Goal: Ask a question

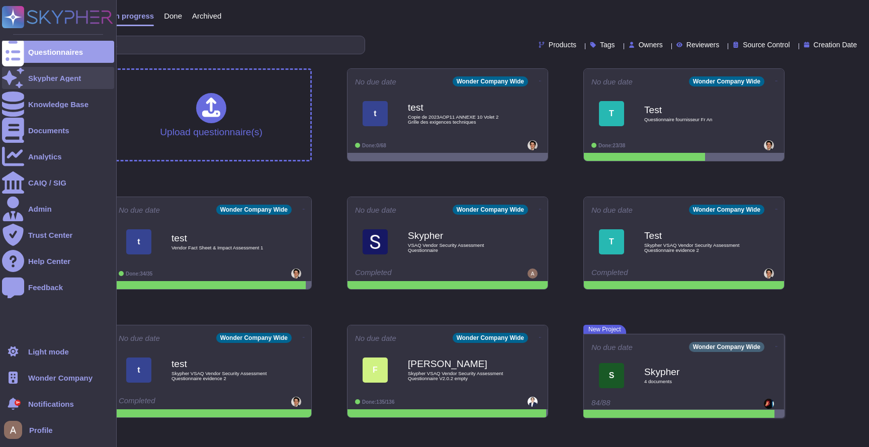
click at [34, 80] on div "Skypher Agent" at bounding box center [54, 78] width 53 height 8
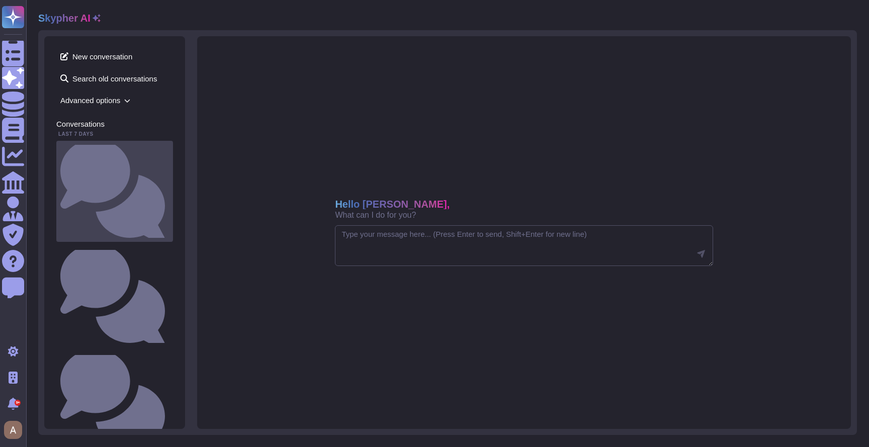
click at [169, 188] on small "Is there a documented change management process that ensures changes are docume…" at bounding box center [169, 191] width 0 height 7
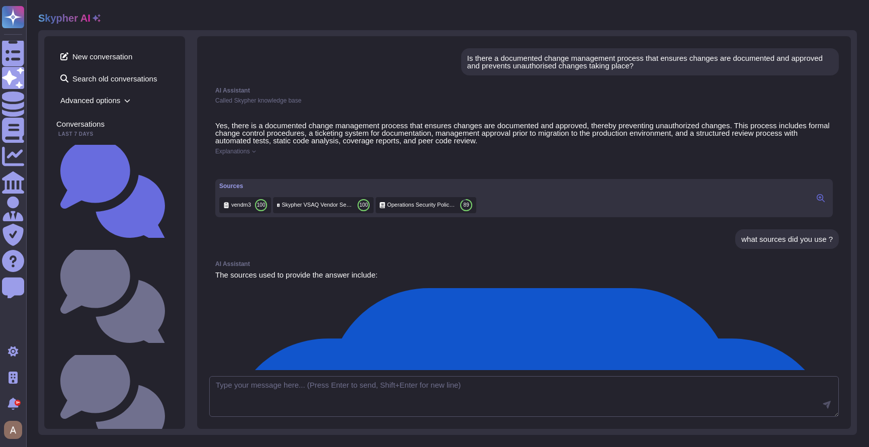
click at [246, 155] on div "Yes, there is a documented change management process that ensures changes are d…" at bounding box center [523, 170] width 629 height 108
click at [246, 148] on span "Explanations" at bounding box center [232, 151] width 35 height 6
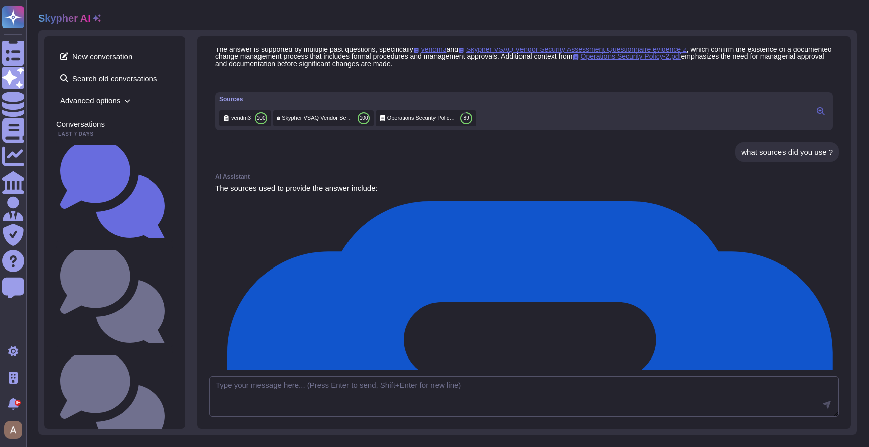
scroll to position [213, 0]
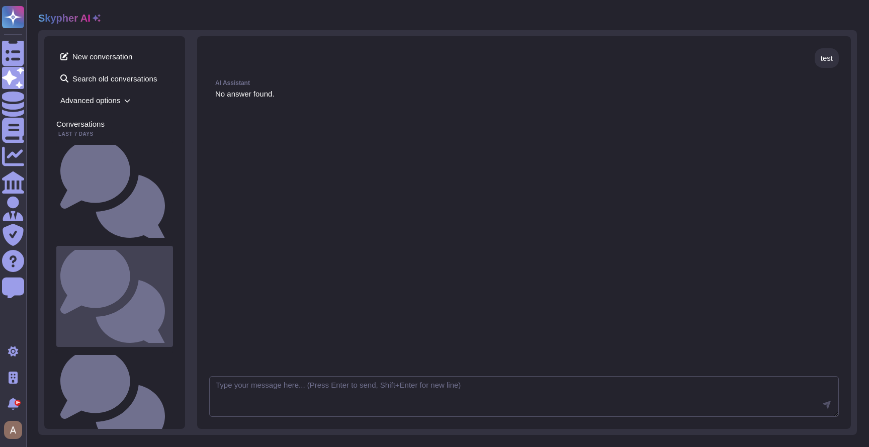
click at [169, 293] on small "Is there a documented change management process that ensures changes are docume…" at bounding box center [169, 296] width 0 height 7
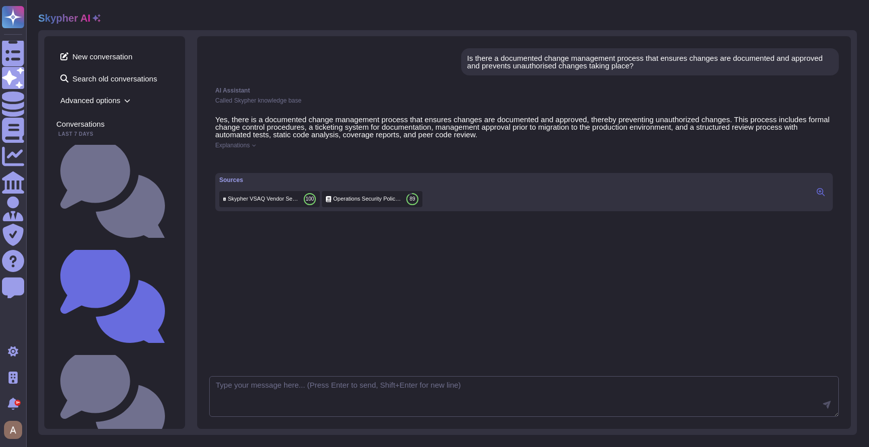
click at [242, 145] on span "Explanations" at bounding box center [232, 145] width 35 height 6
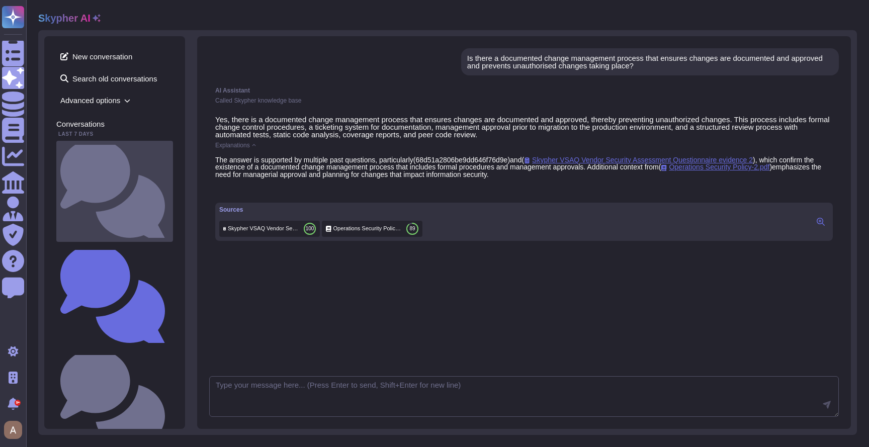
click at [106, 141] on div "Is there a documented change management process that ensures changes are docume…" at bounding box center [114, 191] width 117 height 101
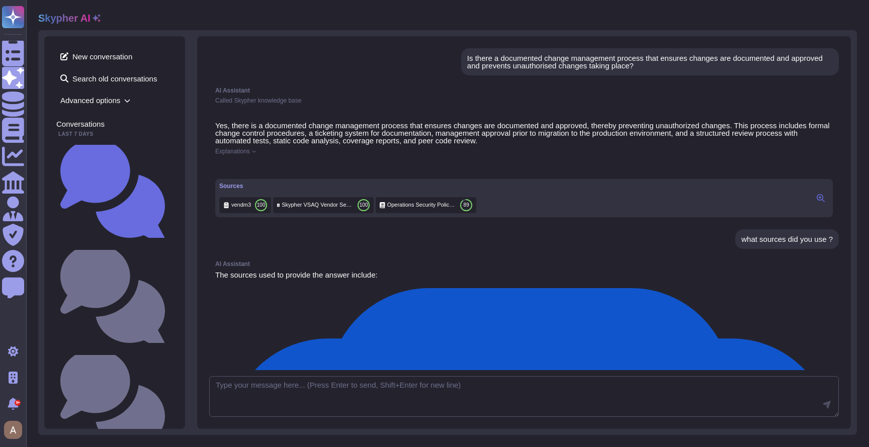
click at [248, 153] on span "Explanations" at bounding box center [232, 151] width 35 height 6
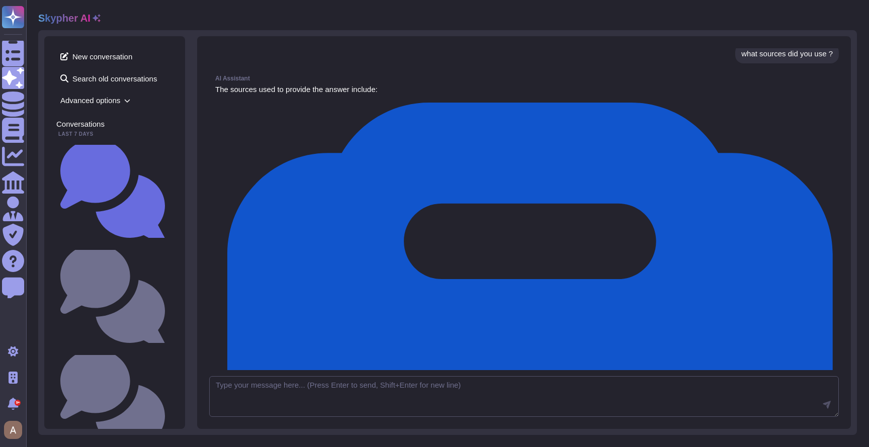
scroll to position [217, 0]
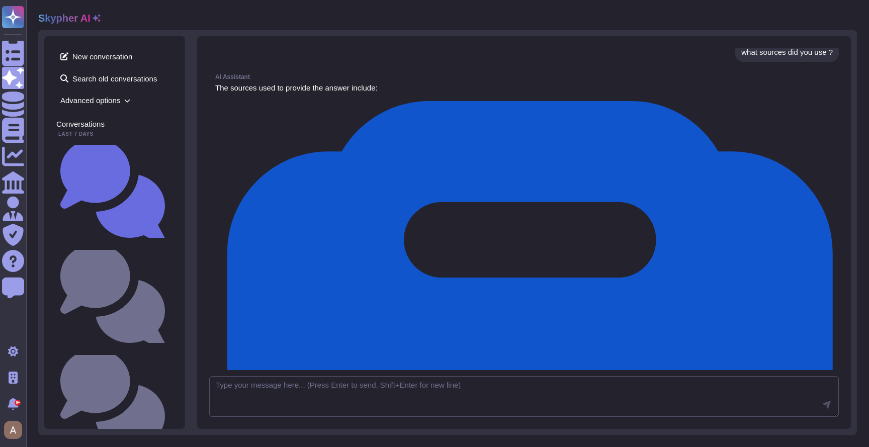
click at [103, 97] on span "Advanced options" at bounding box center [114, 100] width 117 height 16
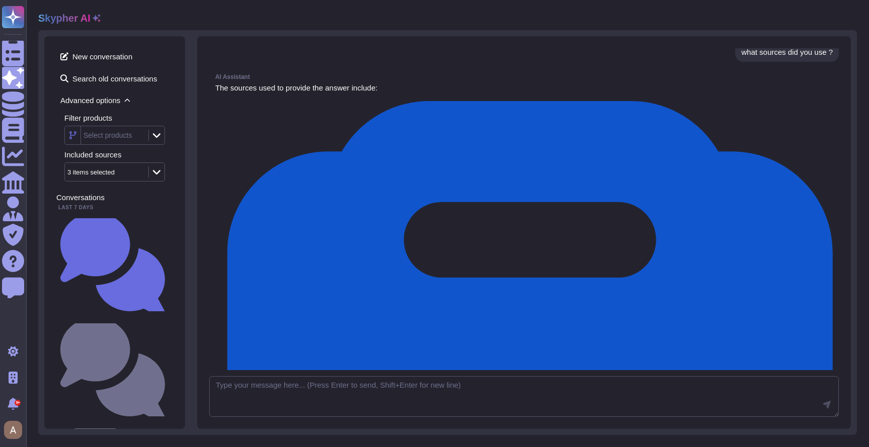
click at [103, 175] on div "3 items selected" at bounding box center [105, 172] width 81 height 18
click at [188, 149] on div "New conversation Search old conversations Advanced options Filter products Sele…" at bounding box center [447, 232] width 818 height 405
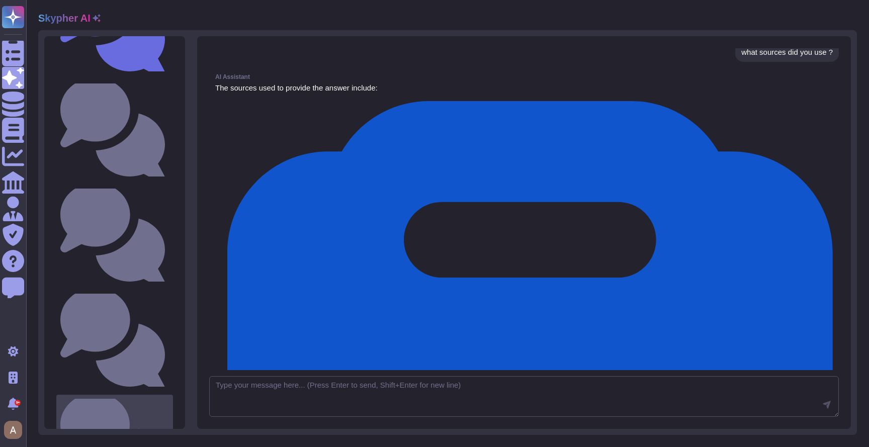
scroll to position [0, 0]
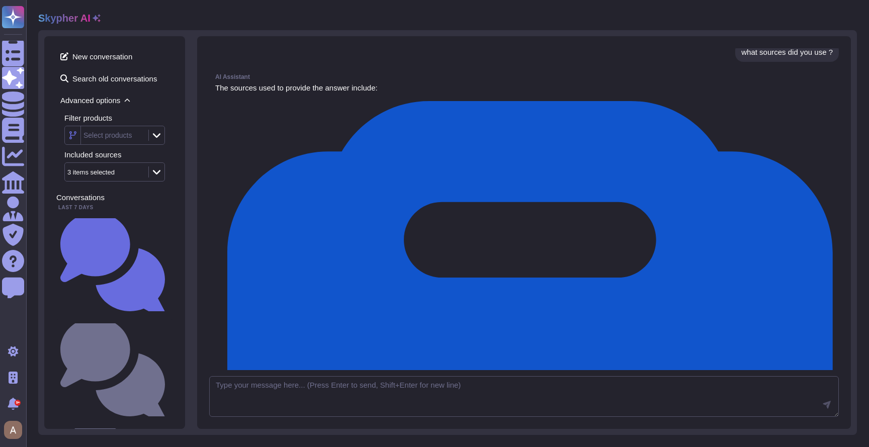
click at [342, 71] on div "Is there a documented change management process that ensures changes are docume…" at bounding box center [523, 209] width 629 height 322
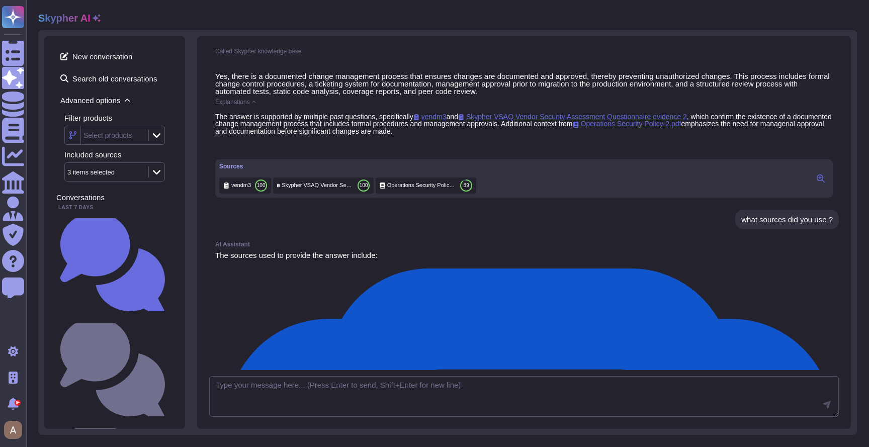
scroll to position [217, 0]
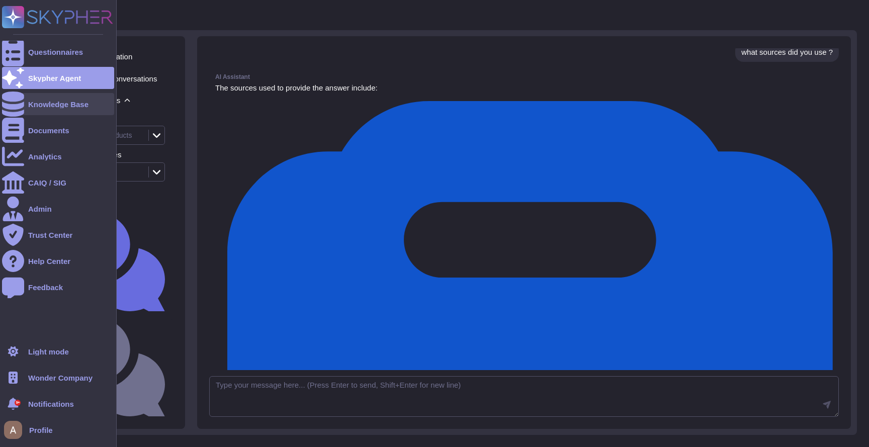
click at [32, 101] on div "Knowledge Base" at bounding box center [58, 105] width 60 height 8
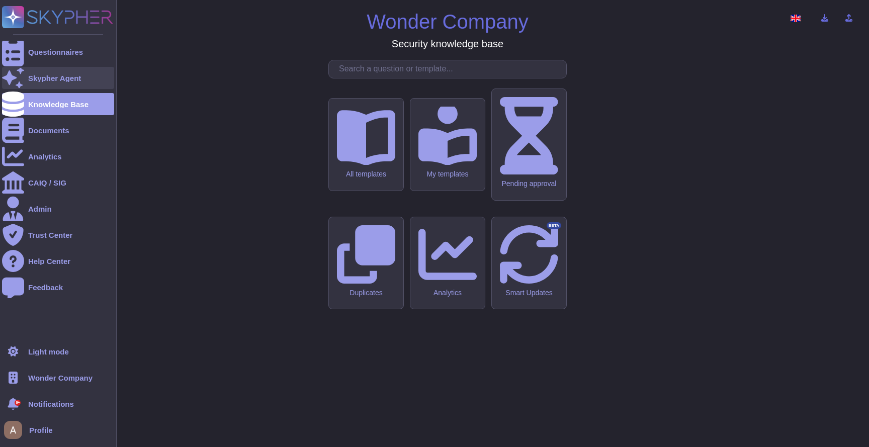
click at [33, 80] on div "Skypher Agent" at bounding box center [54, 78] width 53 height 8
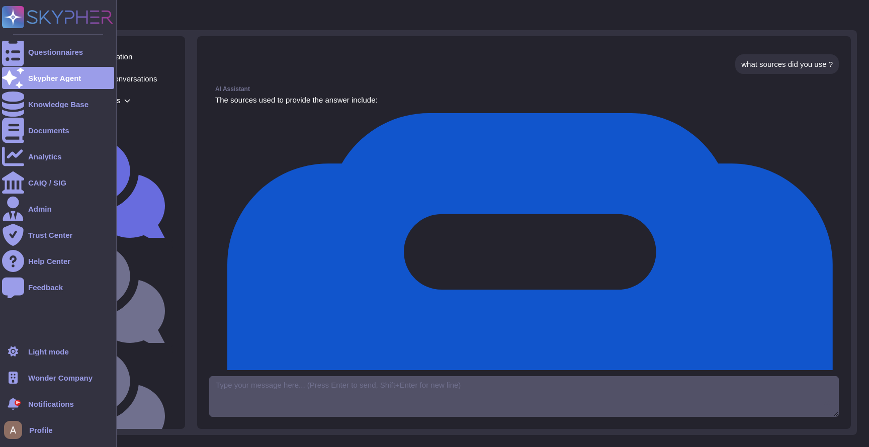
scroll to position [187, 0]
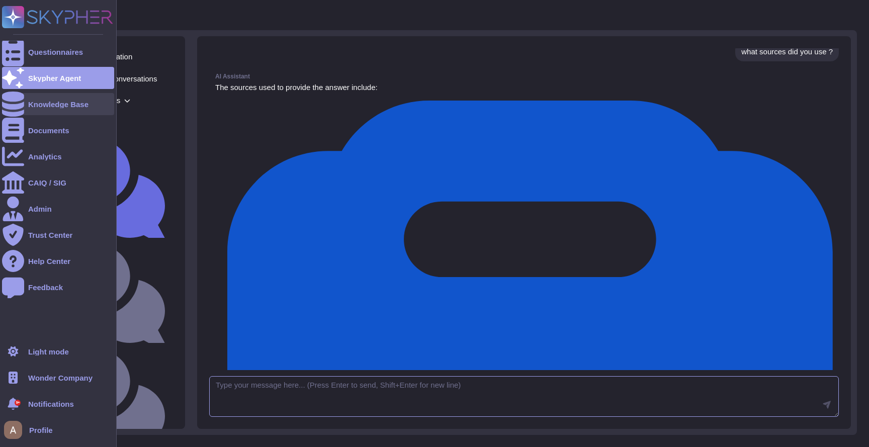
click at [55, 93] on div "Knowledge Base" at bounding box center [58, 104] width 112 height 22
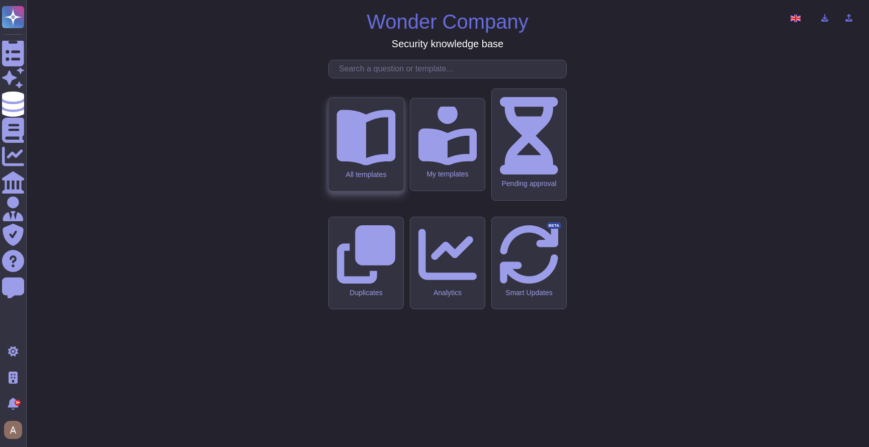
click at [392, 191] on div "All templates" at bounding box center [365, 144] width 75 height 93
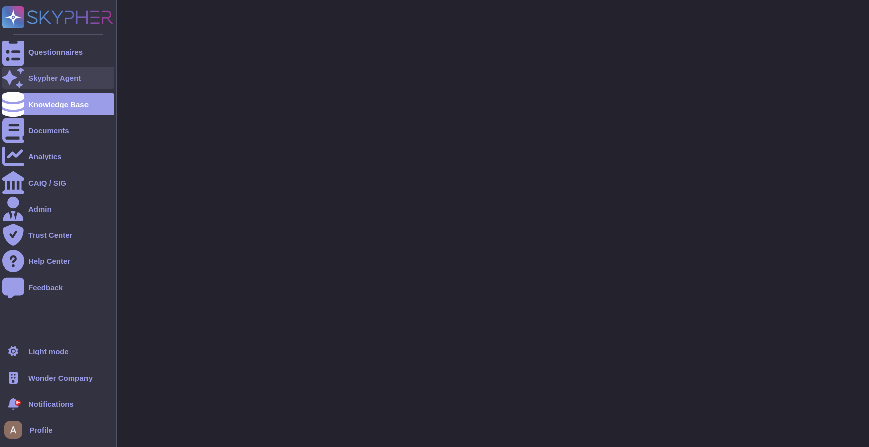
click at [34, 82] on div "Skypher Agent" at bounding box center [58, 78] width 112 height 22
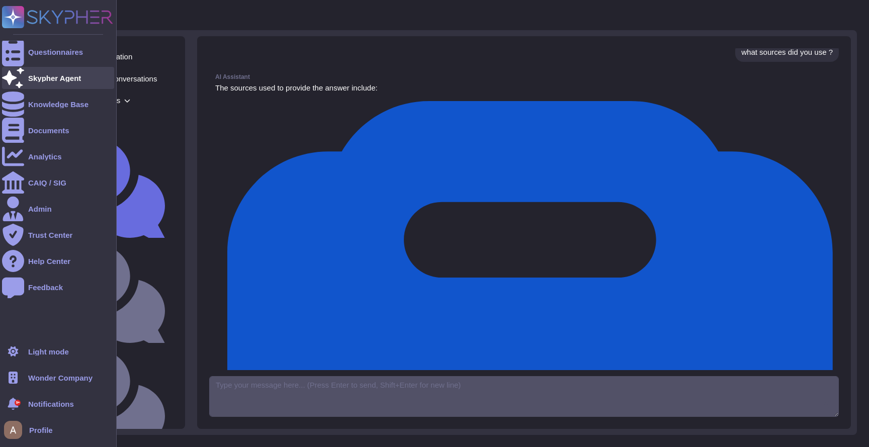
scroll to position [187, 0]
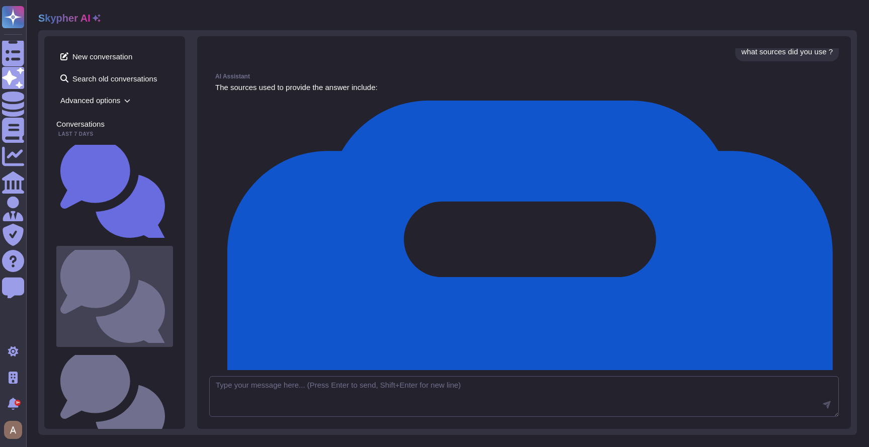
click at [115, 246] on div "Is there a documented change management process that ensures changes are docume…" at bounding box center [114, 296] width 117 height 101
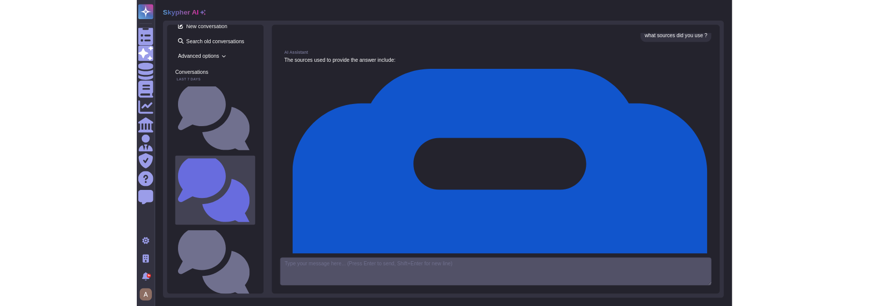
scroll to position [19, 0]
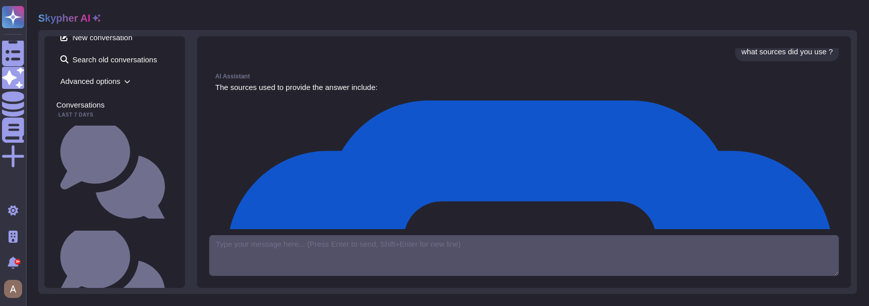
scroll to position [172, 0]
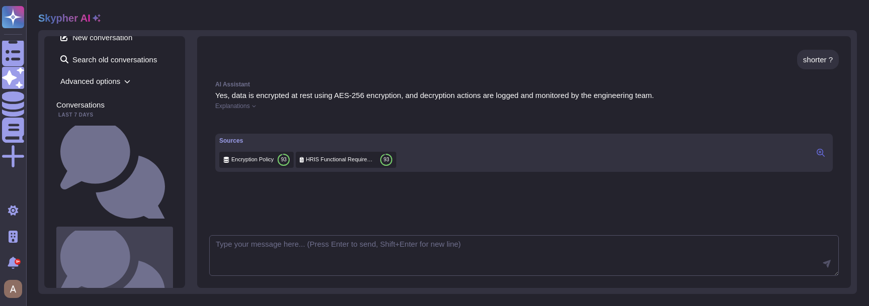
click at [106, 227] on div "Is there a documented change management process that ensures changes are docume…" at bounding box center [114, 277] width 117 height 101
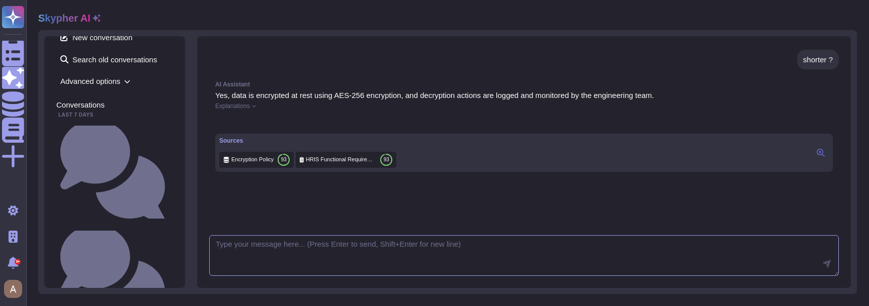
scroll to position [172, 0]
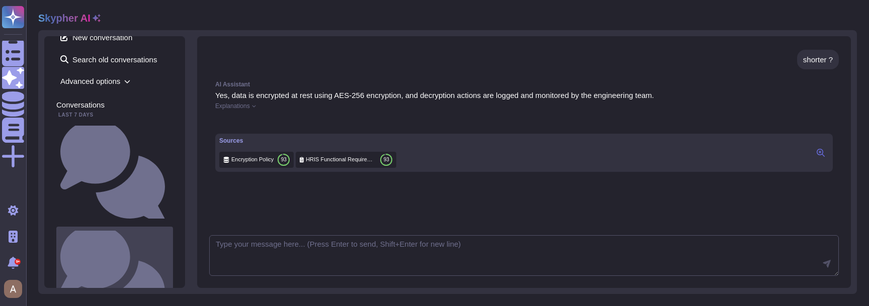
click at [128, 227] on div "Is there a documented change management process that ensures changes are docume…" at bounding box center [114, 277] width 117 height 101
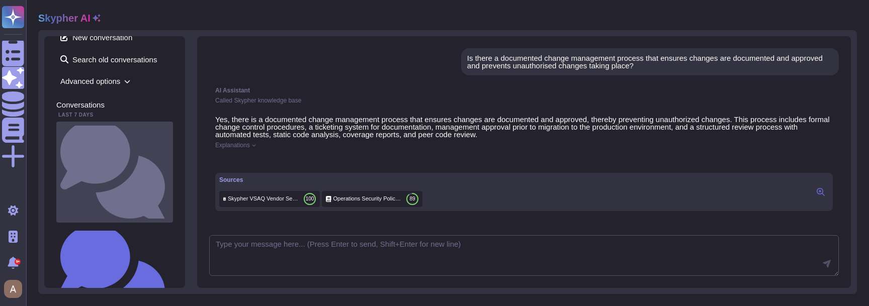
click at [169, 169] on small "Is there a documented change management process that ensures changes are docume…" at bounding box center [169, 172] width 0 height 7
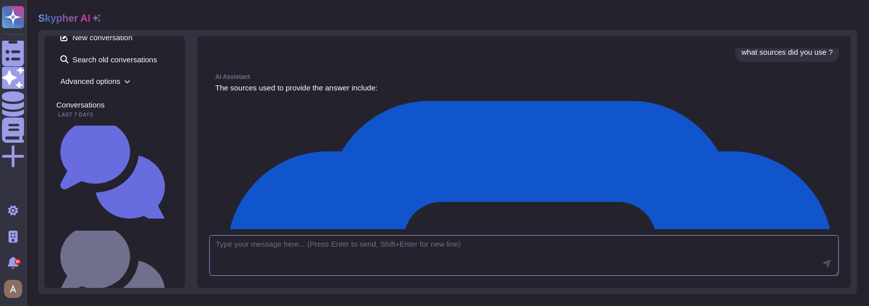
scroll to position [187, 0]
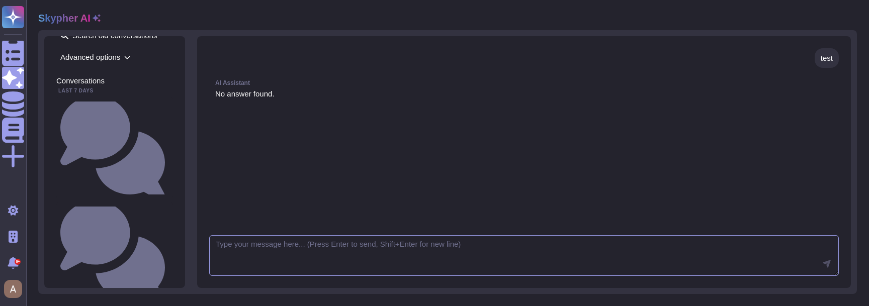
scroll to position [46, 0]
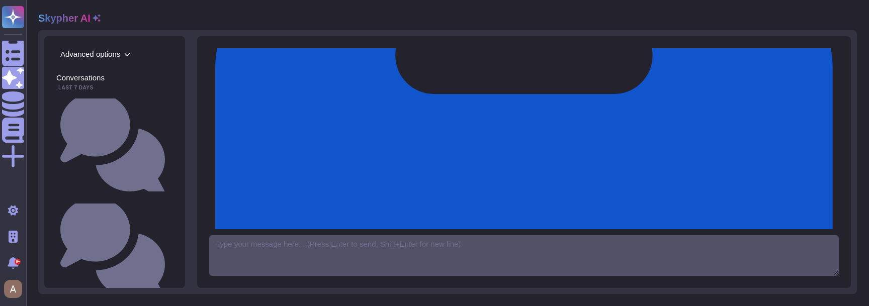
scroll to position [322, 0]
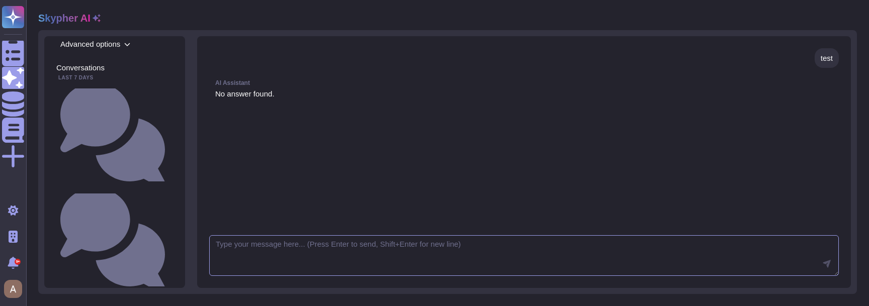
scroll to position [63, 0]
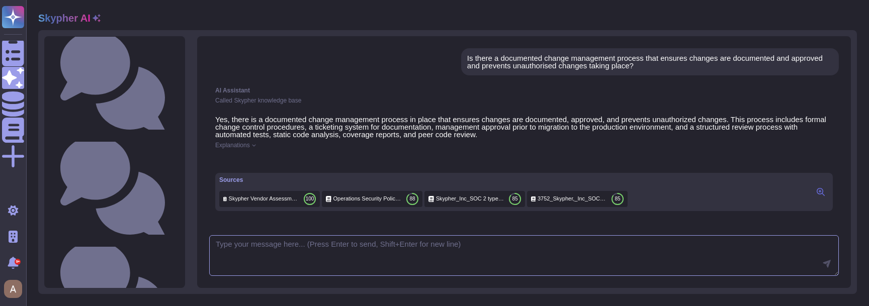
scroll to position [127, 0]
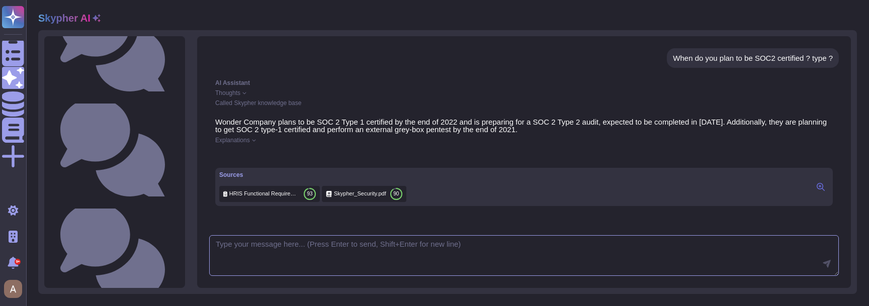
scroll to position [290, 0]
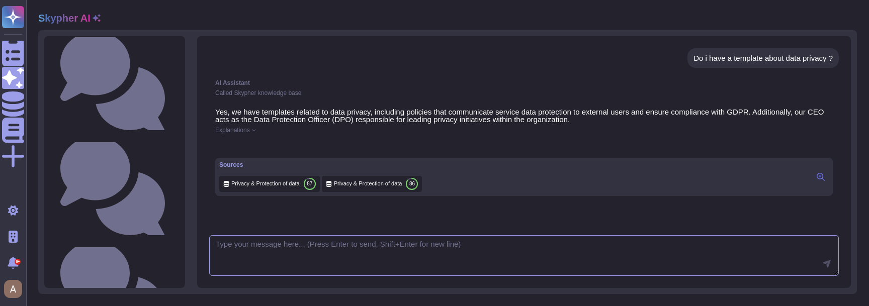
scroll to position [324, 0]
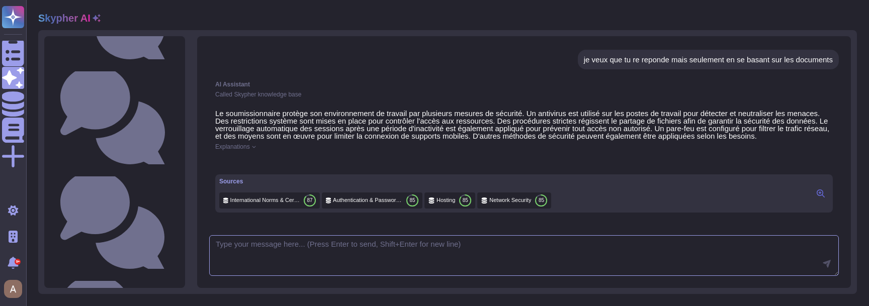
scroll to position [390, 0]
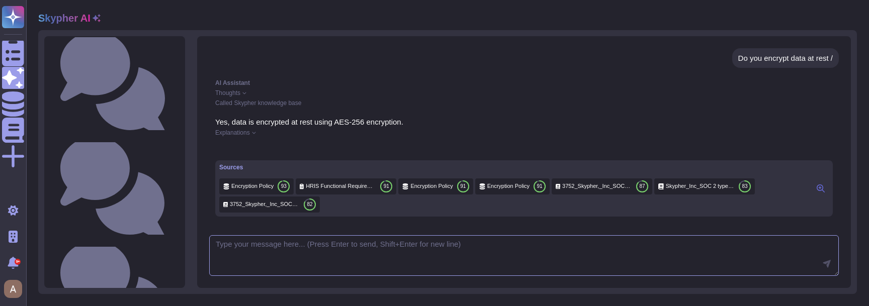
scroll to position [428, 0]
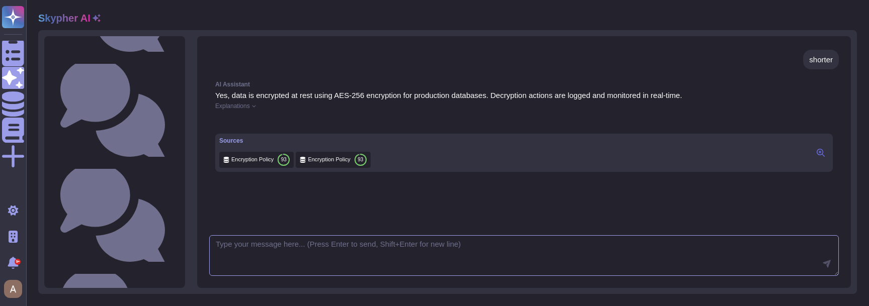
scroll to position [624, 0]
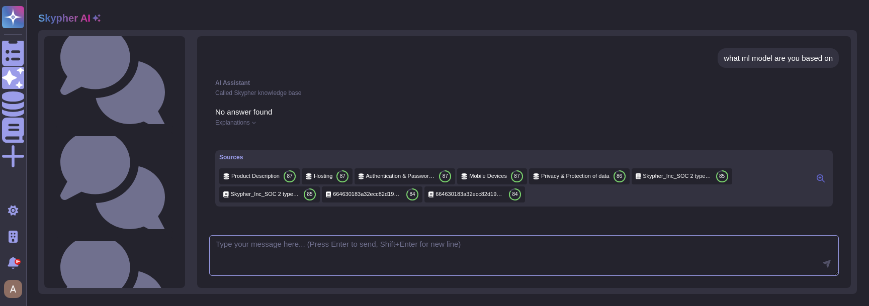
scroll to position [847, 0]
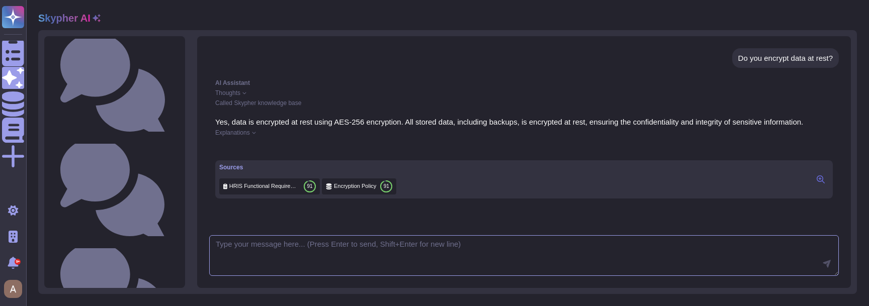
scroll to position [1265, 0]
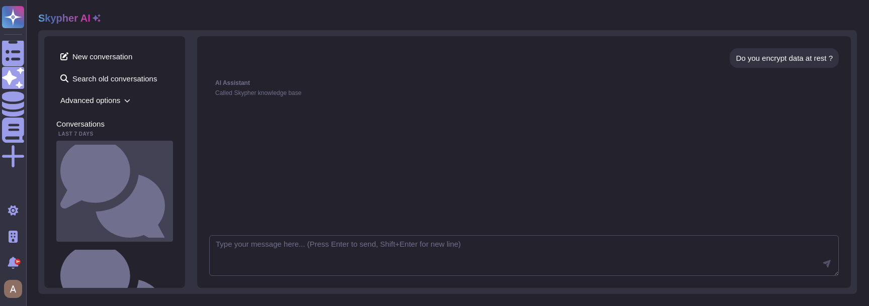
click at [124, 155] on div "Is there a documented change management process that ensures changes are docume…" at bounding box center [114, 191] width 117 height 101
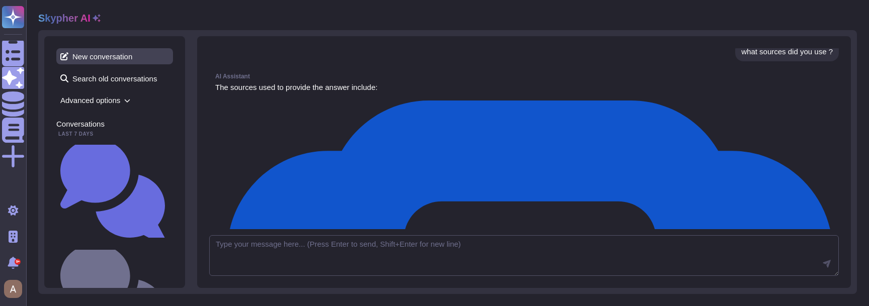
click at [104, 61] on span "New conversation" at bounding box center [114, 56] width 117 height 16
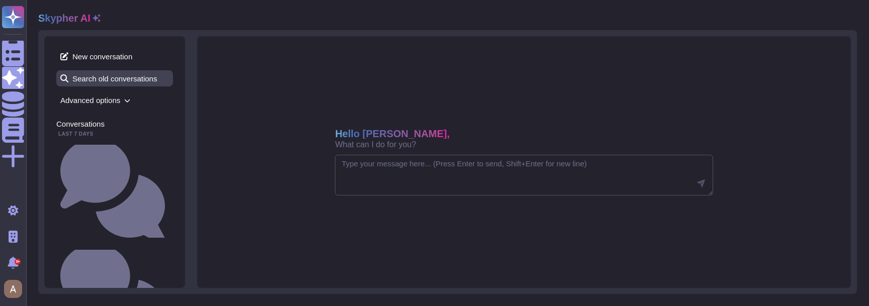
click at [109, 72] on span "Search old conversations" at bounding box center [114, 78] width 117 height 16
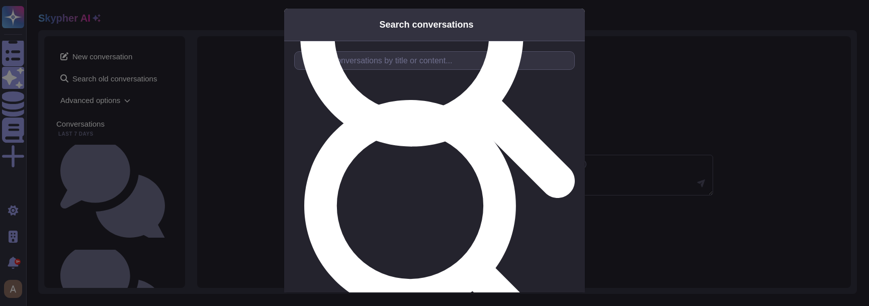
click at [229, 114] on div "Search conversations Start typing to search through your conversations" at bounding box center [434, 153] width 869 height 306
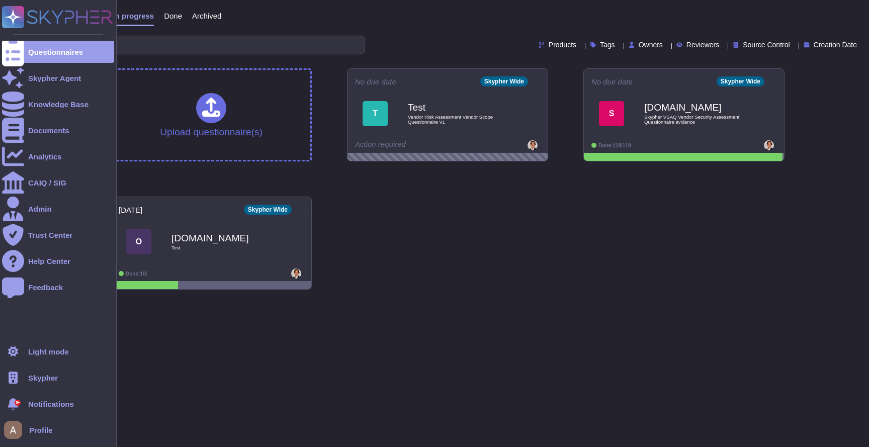
click at [34, 374] on span "Skypher" at bounding box center [43, 378] width 30 height 8
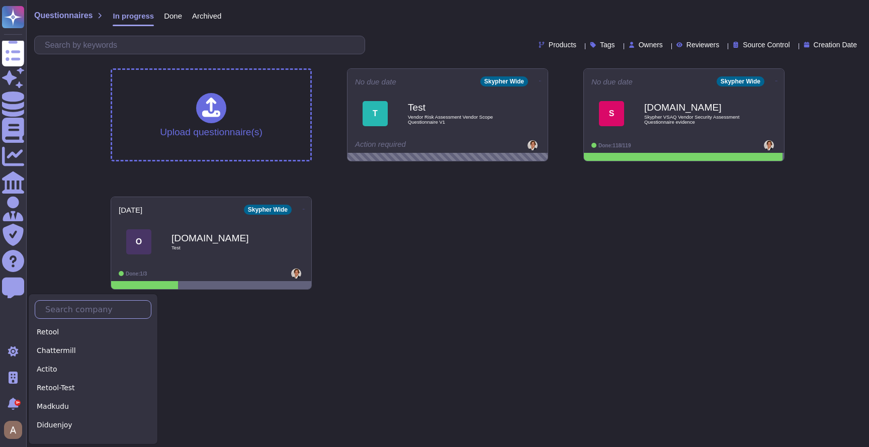
click at [84, 304] on input "text" at bounding box center [95, 310] width 111 height 18
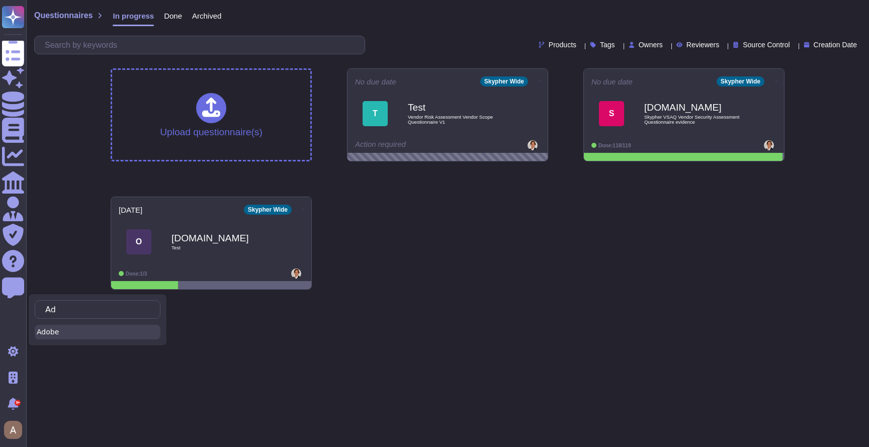
type input "Ad"
click at [73, 328] on div "Adobe" at bounding box center [98, 332] width 126 height 15
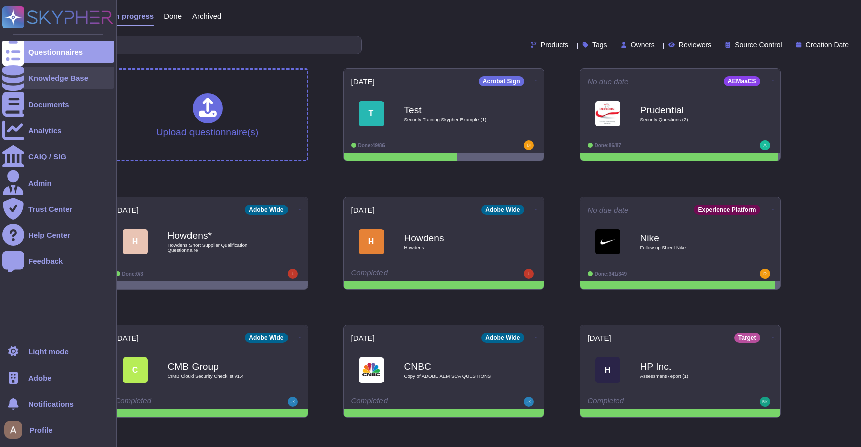
click at [60, 82] on div "Knowledge Base" at bounding box center [58, 78] width 112 height 22
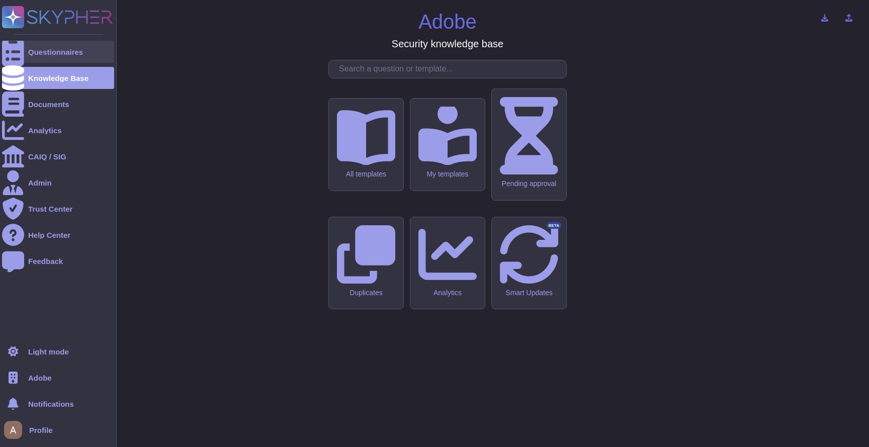
click at [70, 53] on div "Questionnaires" at bounding box center [55, 52] width 55 height 8
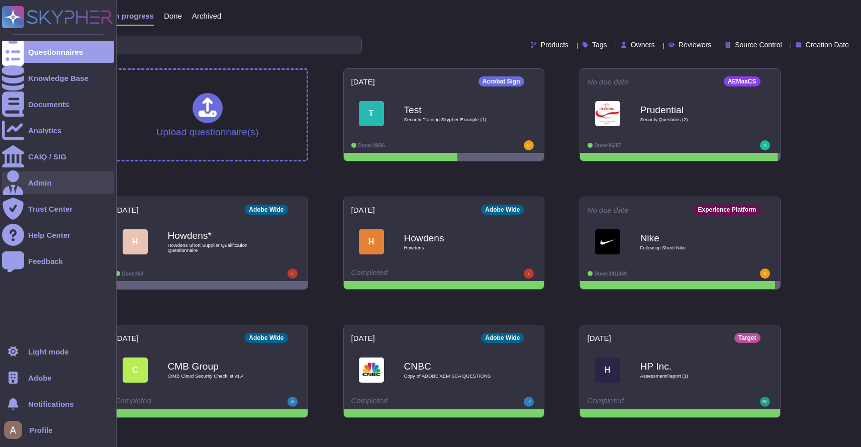
click at [53, 182] on div "Admin" at bounding box center [58, 182] width 112 height 22
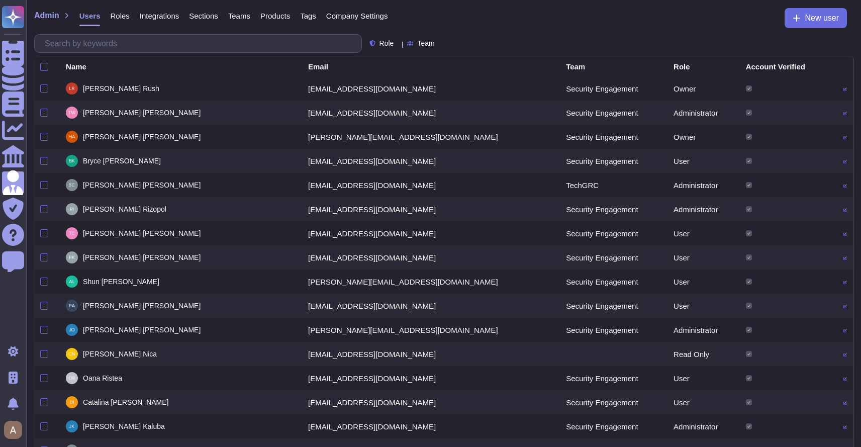
click at [126, 16] on span "Roles" at bounding box center [119, 16] width 19 height 8
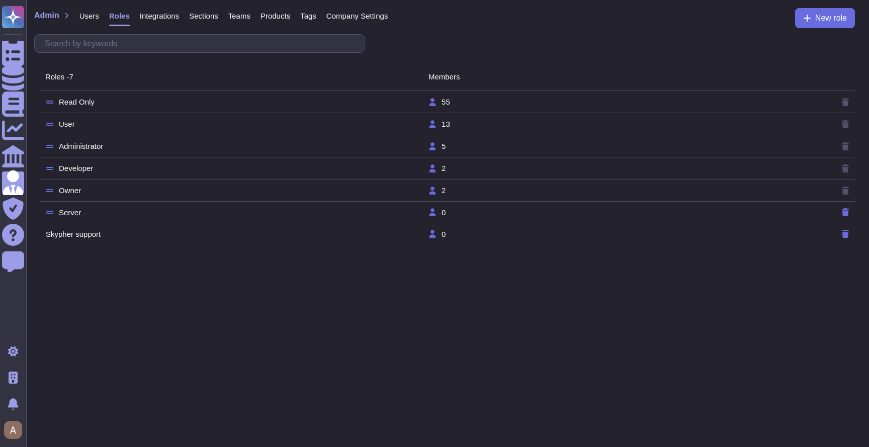
click at [106, 190] on td "Owner" at bounding box center [236, 190] width 383 height 9
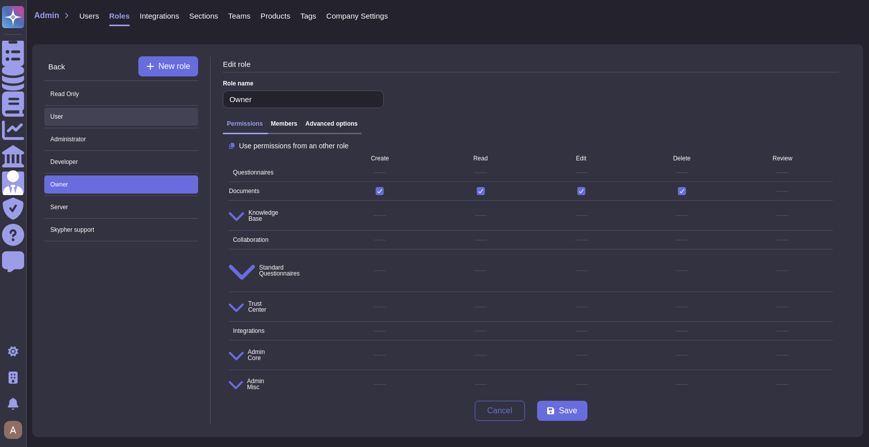
click at [134, 115] on span "User" at bounding box center [121, 117] width 154 height 18
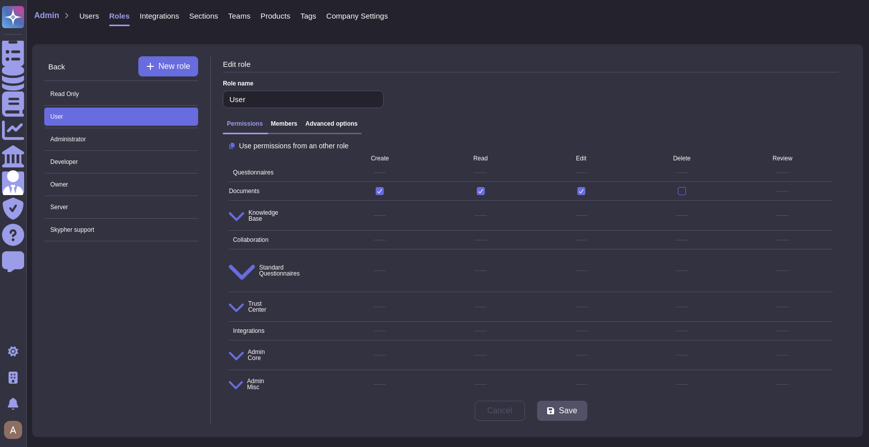
click at [250, 376] on span "Admin Misc" at bounding box center [246, 384] width 35 height 16
click at [258, 346] on span "Admin Core" at bounding box center [247, 354] width 36 height 17
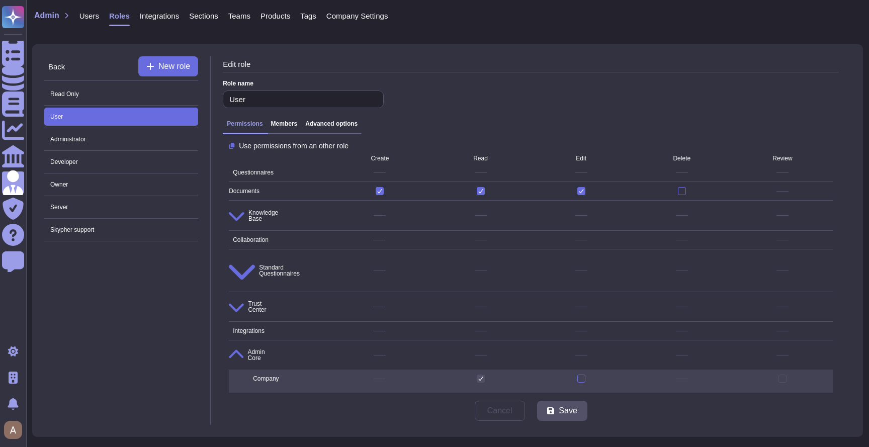
click at [264, 328] on span "Integrations" at bounding box center [247, 331] width 36 height 6
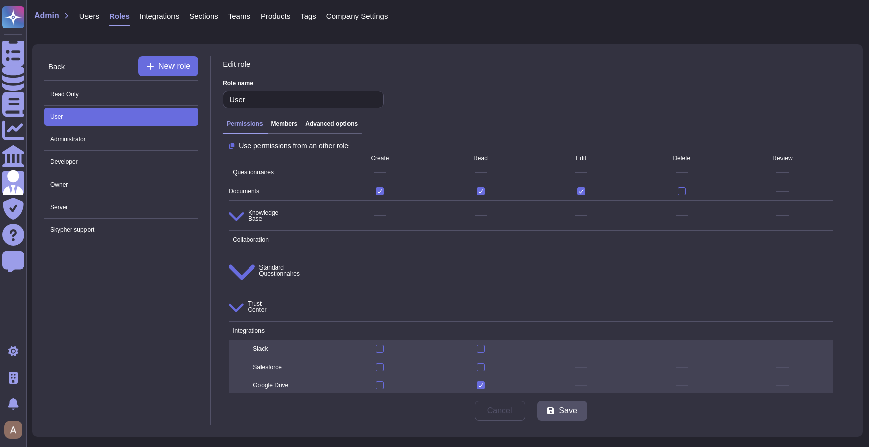
click at [266, 298] on span "Trust Center" at bounding box center [247, 307] width 37 height 18
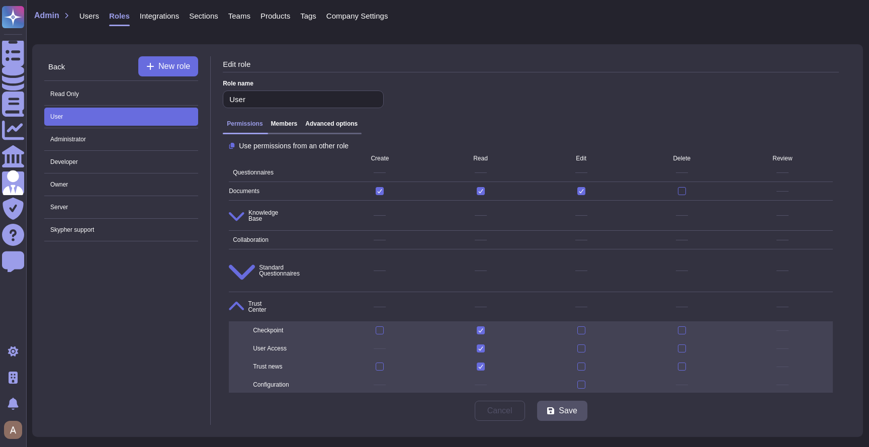
click at [274, 255] on span "Standard Questionnaires" at bounding box center [264, 270] width 71 height 30
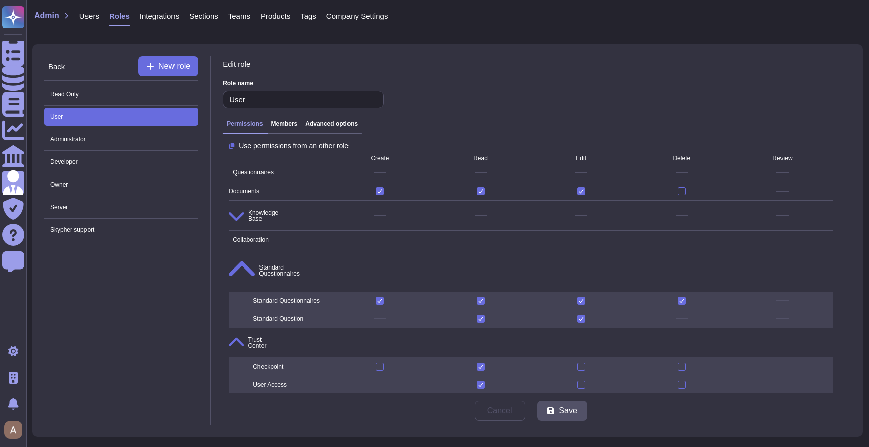
click at [268, 237] on span "Collaboration" at bounding box center [249, 240] width 40 height 6
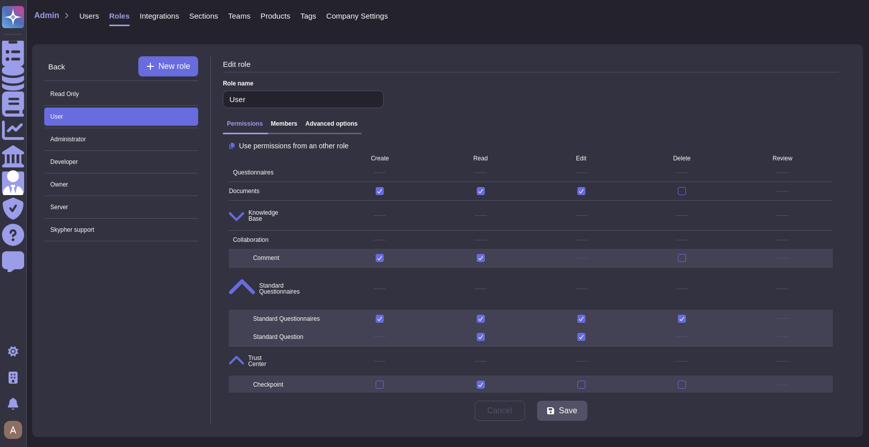
click at [278, 213] on span "Knowledge Base" at bounding box center [253, 216] width 49 height 18
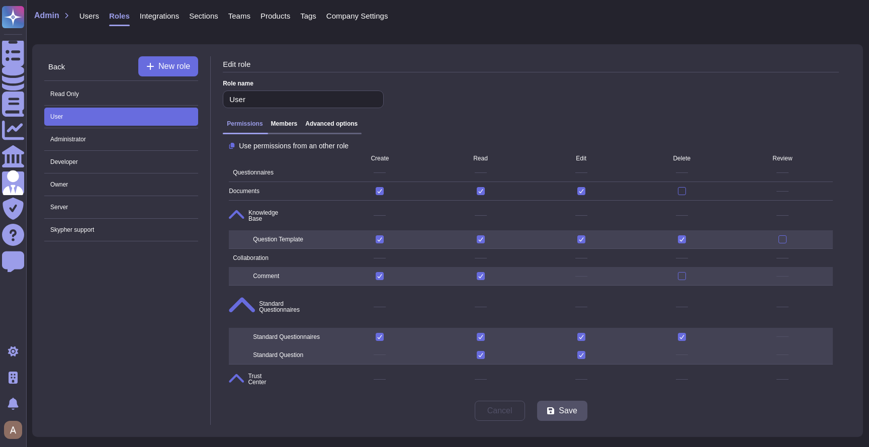
click at [287, 197] on span "Documents" at bounding box center [279, 191] width 101 height 14
click at [288, 176] on span "Questionnaires" at bounding box center [279, 172] width 101 height 14
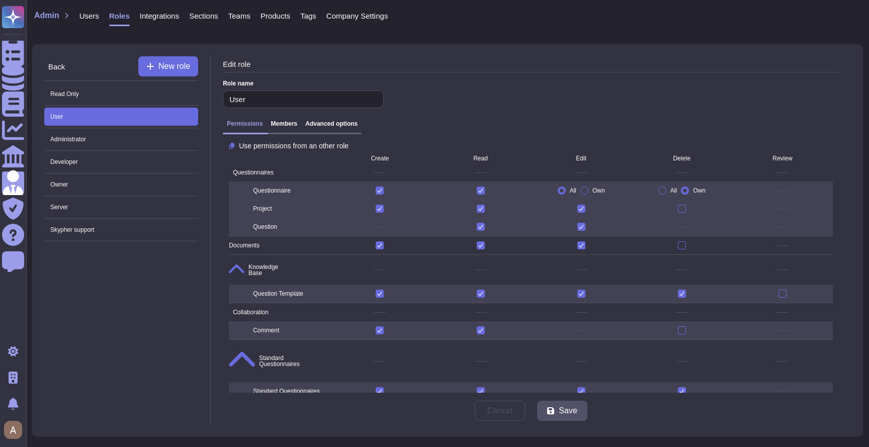
click at [334, 125] on h3 "Advanced options" at bounding box center [331, 123] width 52 height 7
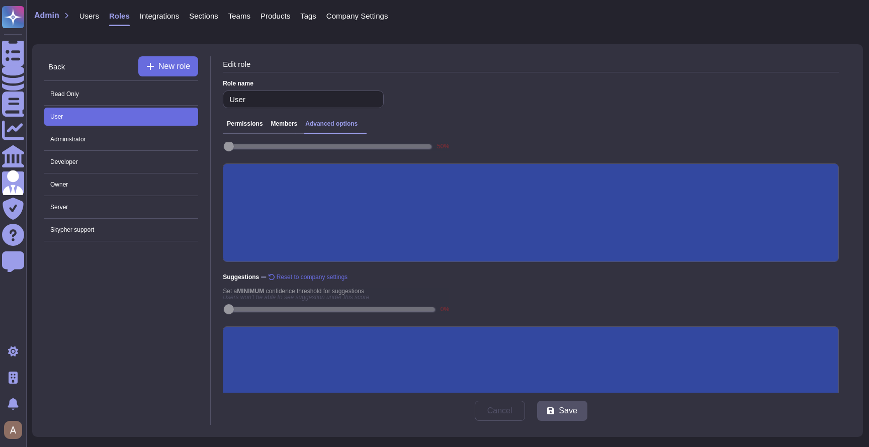
scroll to position [196, 0]
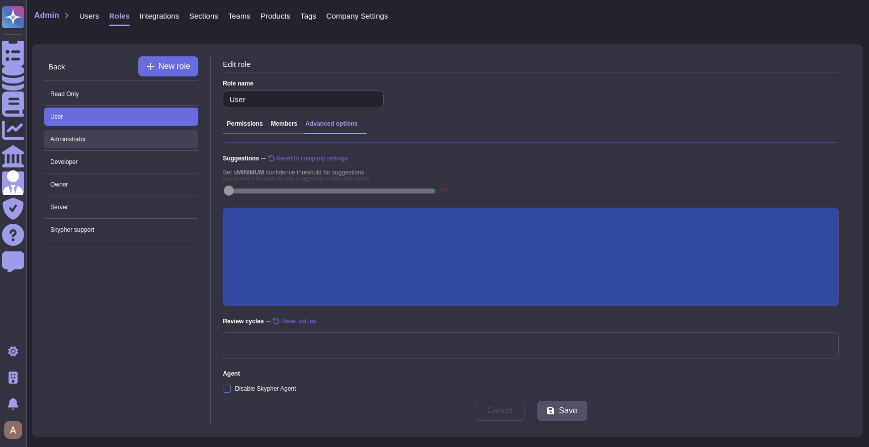
click at [160, 140] on span "Administrator" at bounding box center [121, 139] width 154 height 18
type input "Administrator"
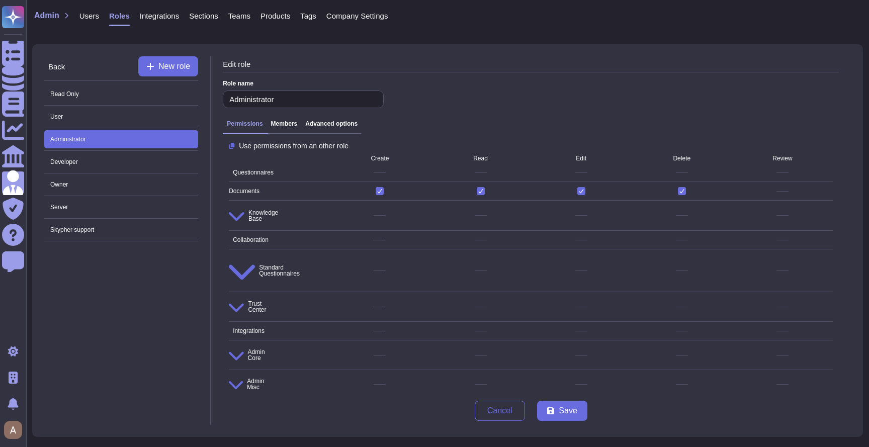
click at [326, 122] on h3 "Advanced options" at bounding box center [331, 123] width 52 height 7
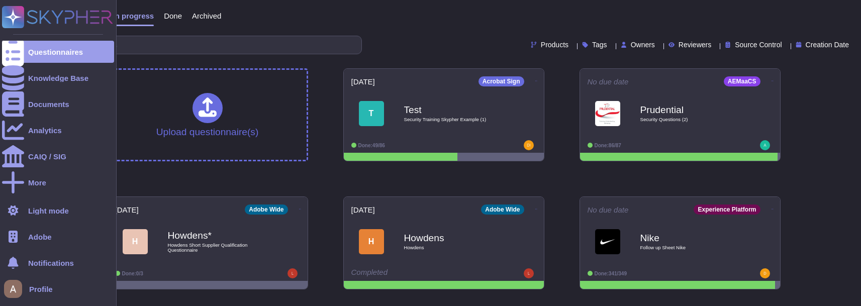
click at [27, 233] on div "Adobe" at bounding box center [58, 237] width 112 height 22
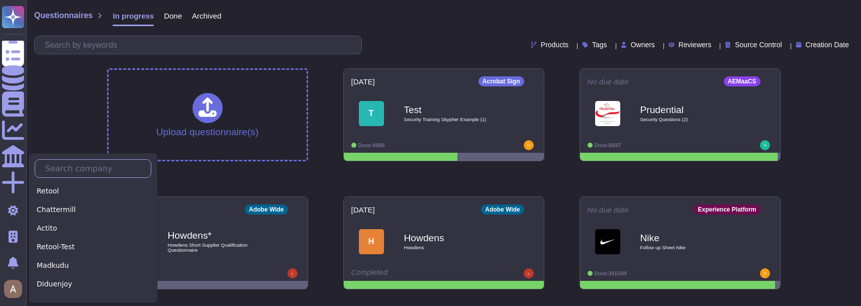
click at [69, 173] on input "text" at bounding box center [95, 169] width 111 height 18
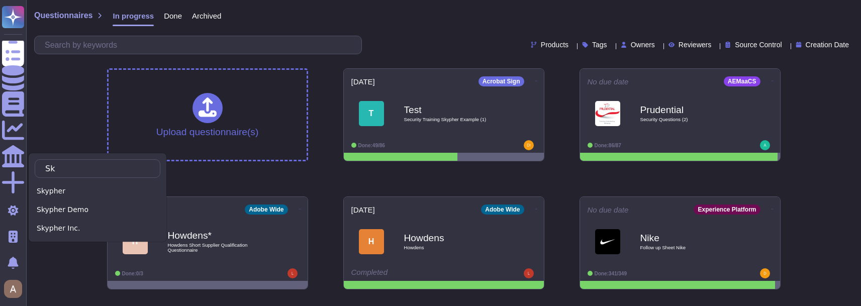
type input "Sk"
click at [74, 129] on div "Questionnaires In progress Done Archived Products Tags Owners Reviewers Source …" at bounding box center [443, 288] width 835 height 577
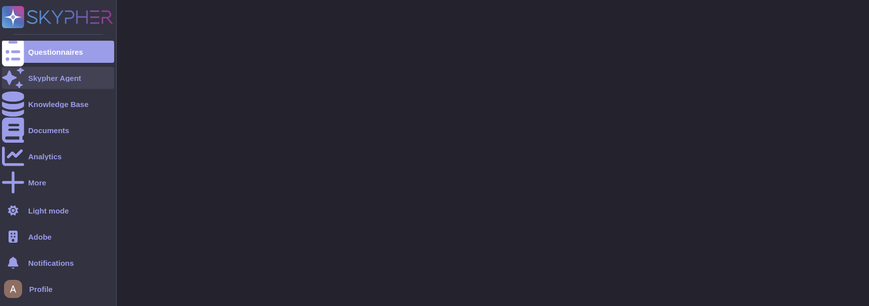
click at [20, 67] on div at bounding box center [13, 78] width 22 height 22
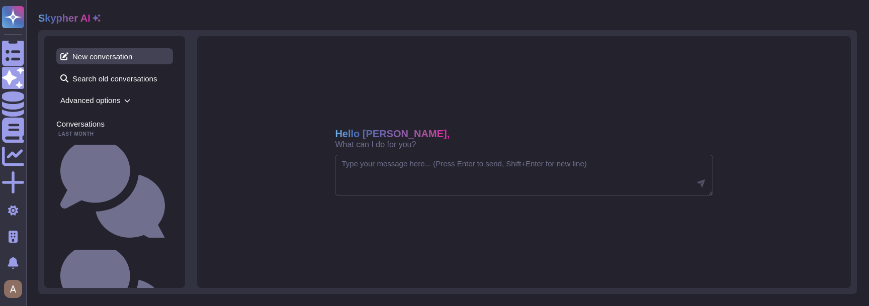
click at [113, 56] on span "New conversation" at bounding box center [114, 56] width 117 height 16
click at [451, 175] on textarea at bounding box center [523, 175] width 377 height 41
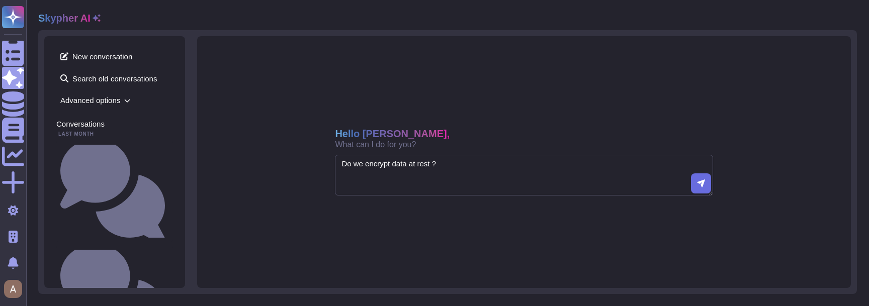
type textarea "Do we encrypt data at rest ?"
click at [122, 99] on span "Advanced options" at bounding box center [114, 100] width 117 height 16
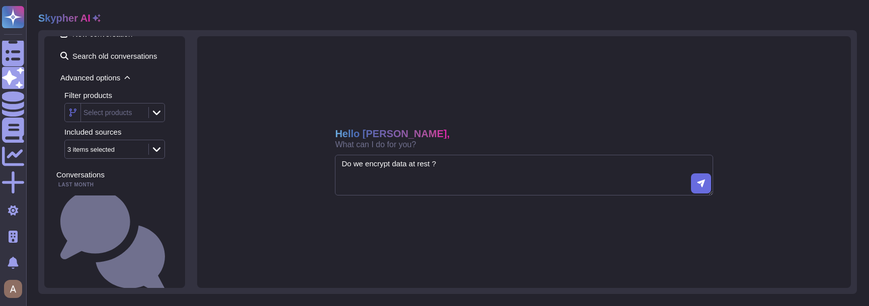
scroll to position [26, 0]
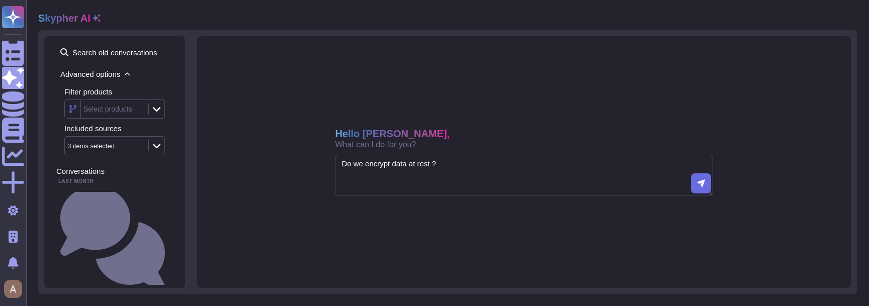
click at [121, 102] on div "Select products" at bounding box center [113, 109] width 65 height 18
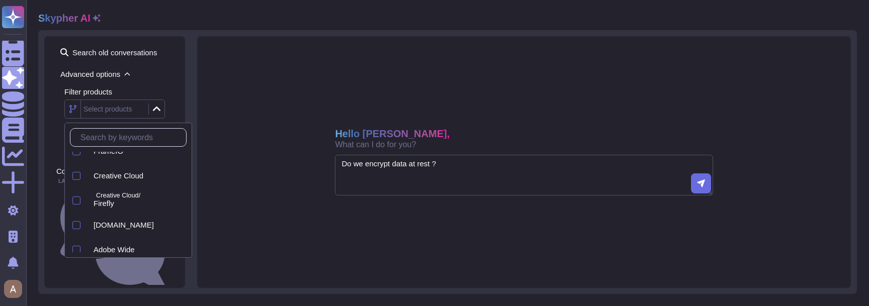
scroll to position [538, 0]
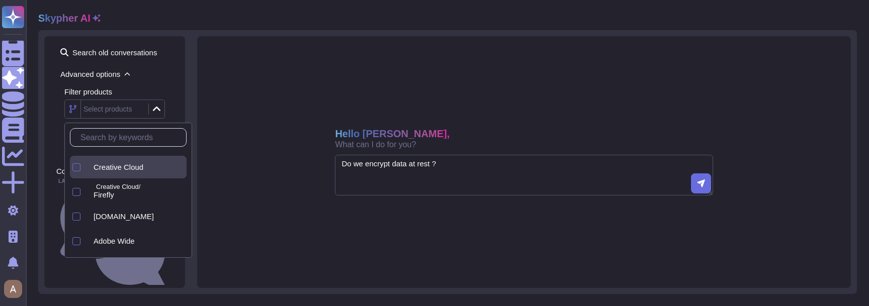
click at [141, 171] on span "Creative Cloud" at bounding box center [118, 167] width 50 height 9
click at [496, 177] on textarea "Do we encrypt data at rest ?" at bounding box center [523, 175] width 377 height 41
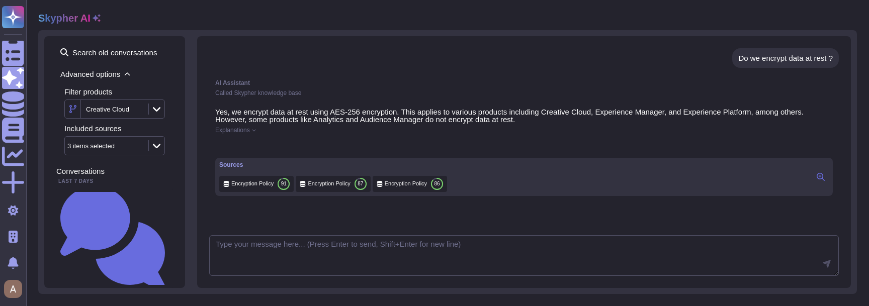
click at [245, 129] on span "Explanations" at bounding box center [232, 130] width 35 height 6
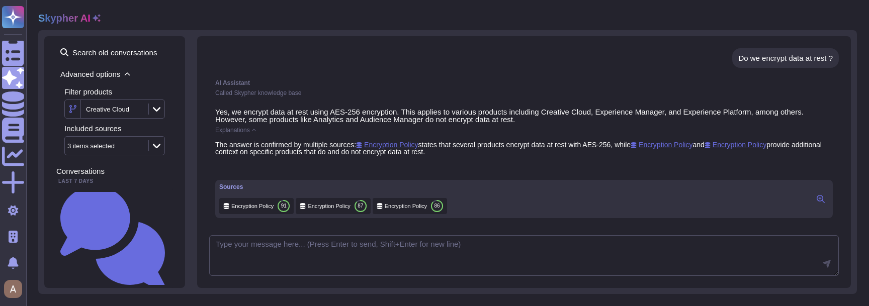
scroll to position [3, 0]
click at [344, 253] on textarea at bounding box center [523, 255] width 629 height 41
type textarea "b"
type textarea "Answer only for the product i asked"
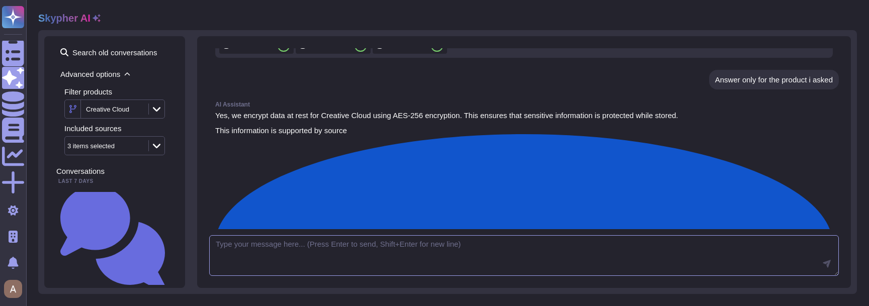
scroll to position [172, 0]
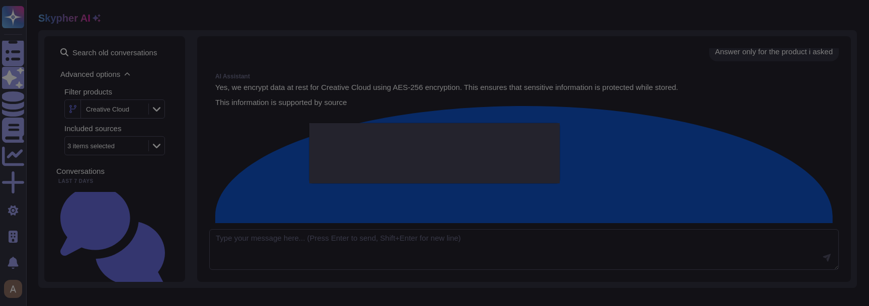
type textarea "Which Adobe products include encryption?"
type textarea "Document Cloud provides AES-256 encryption of data at rest and in transit. Crea…"
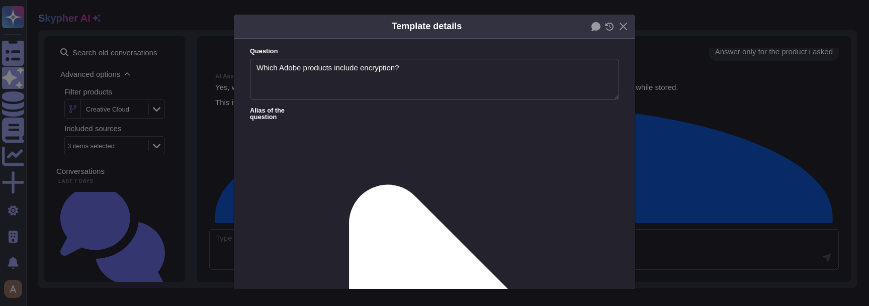
type textarea "Which Adobe products include encryption?"
type textarea "Document Cloud provides AES-256 encryption of data at rest and in transit. Crea…"
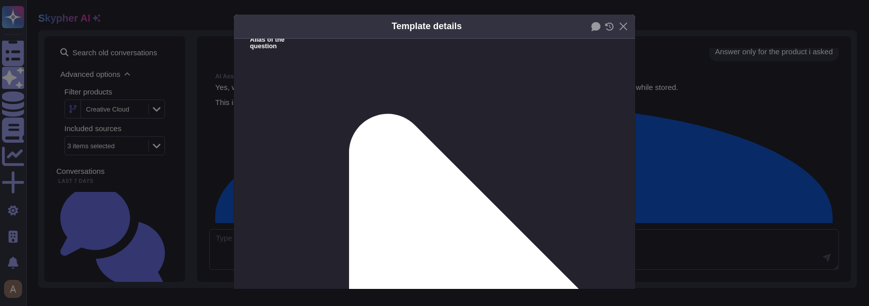
scroll to position [151, 0]
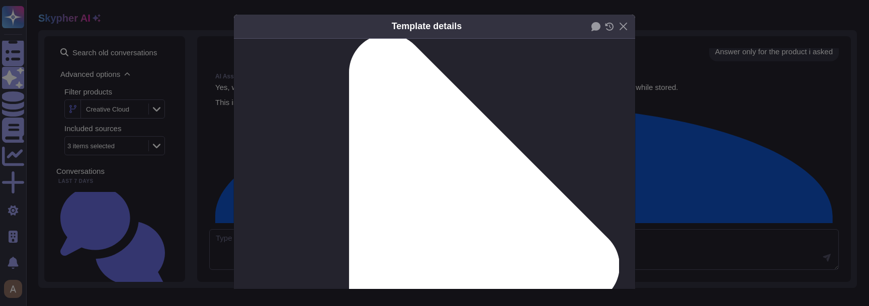
click at [701, 167] on div "Template details Question Which Adobe products include encryption? Alias of the…" at bounding box center [434, 153] width 869 height 306
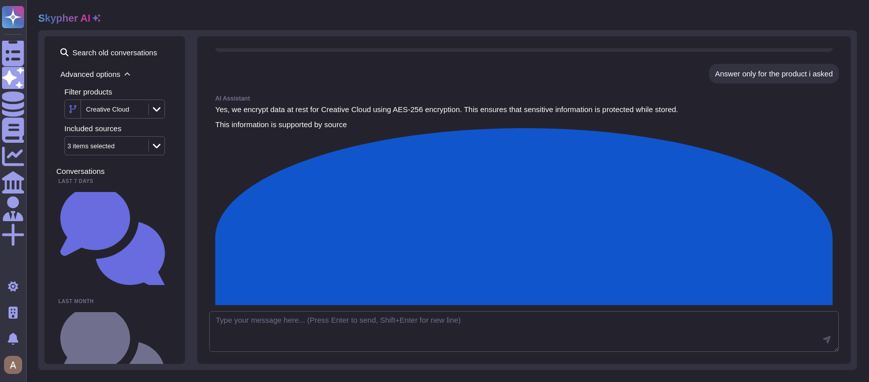
scroll to position [172, 0]
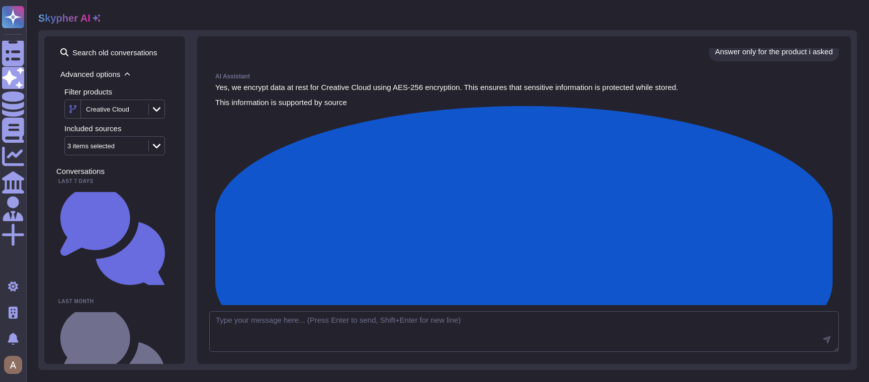
click at [111, 102] on div "Creative Cloud" at bounding box center [113, 109] width 65 height 18
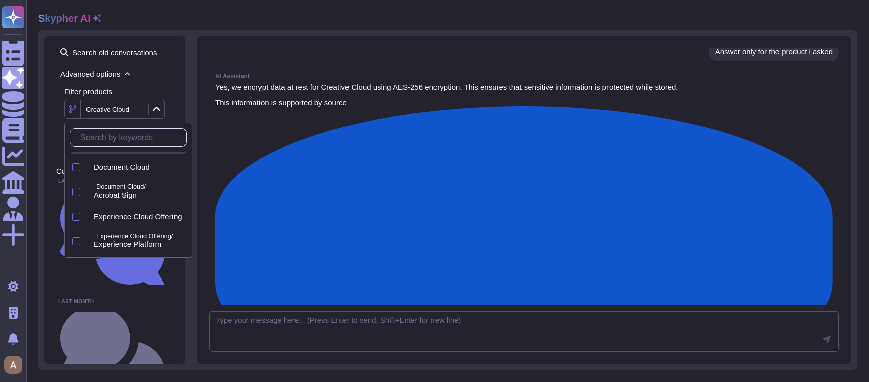
scroll to position [0, 0]
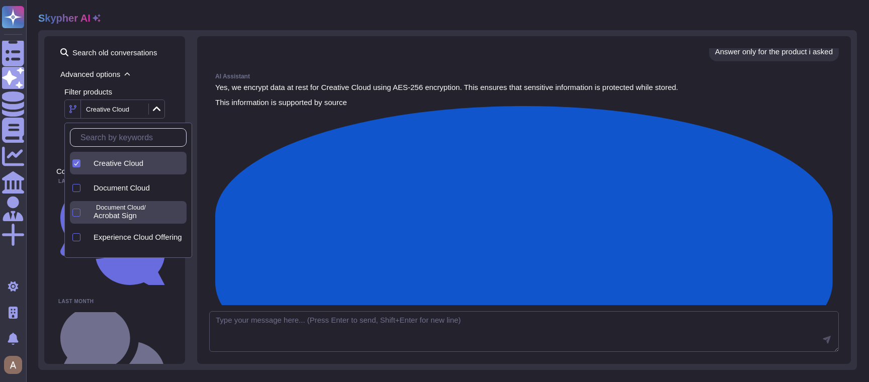
click at [121, 208] on p "Document Cloud/" at bounding box center [139, 208] width 86 height 7
click at [126, 161] on span "Creative Cloud" at bounding box center [118, 163] width 50 height 9
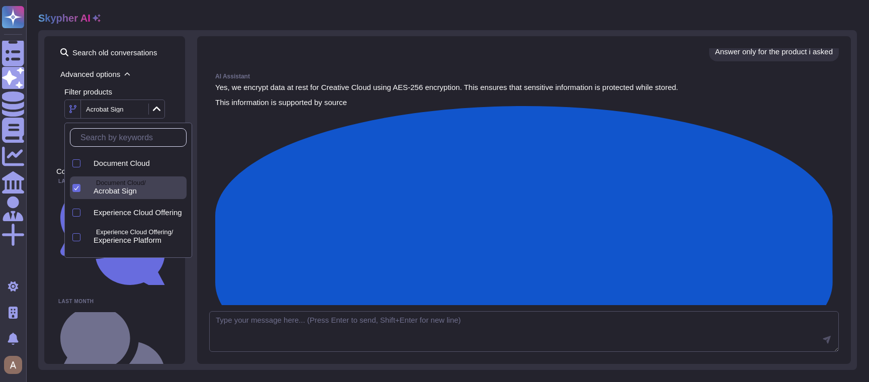
click at [302, 91] on p "Yes, we encrypt data at rest for Creative Cloud using AES-256 encryption. This …" at bounding box center [523, 87] width 617 height 8
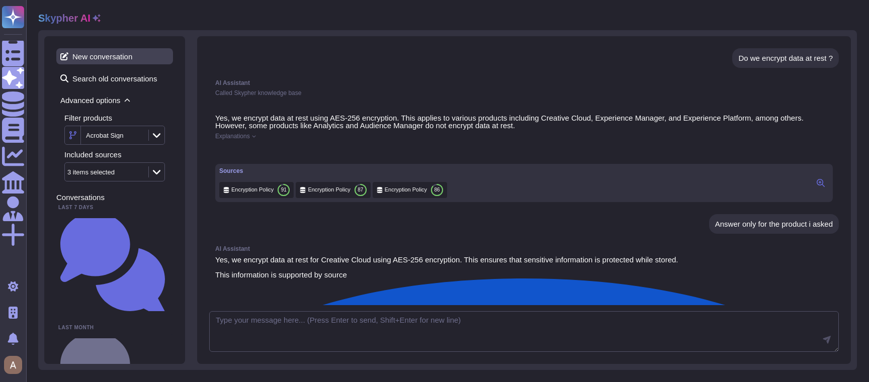
click at [120, 57] on span "New conversation" at bounding box center [114, 56] width 117 height 16
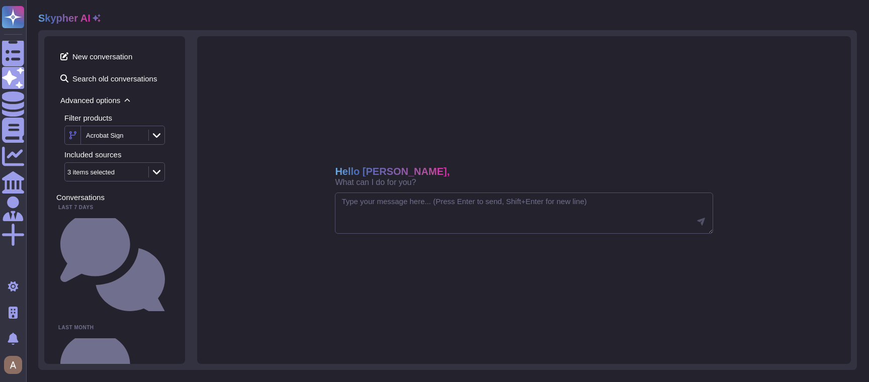
click at [378, 193] on div at bounding box center [523, 213] width 377 height 41
click at [372, 210] on textarea at bounding box center [523, 213] width 377 height 41
paste textarea ", "disableAgent""
type textarea "Do you encrypt data at rest ?"
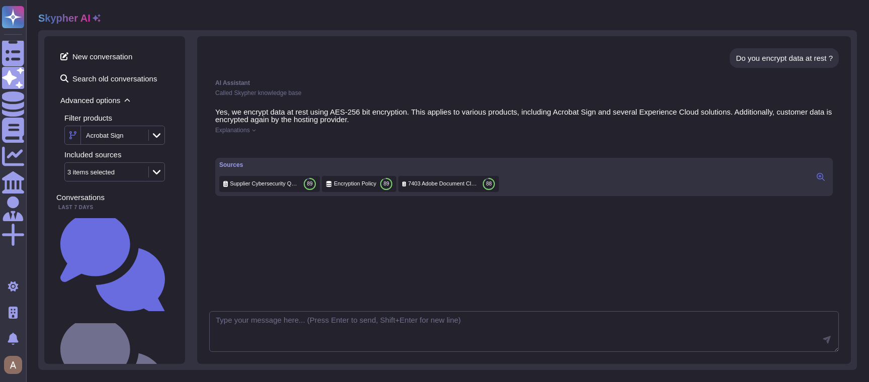
click at [520, 145] on div at bounding box center [523, 145] width 617 height 9
click at [226, 136] on div "Yes, we encrypt data at rest using AES-256 bit encryption. This applies to vari…" at bounding box center [523, 152] width 629 height 100
click at [236, 131] on span "Explanations" at bounding box center [232, 130] width 35 height 6
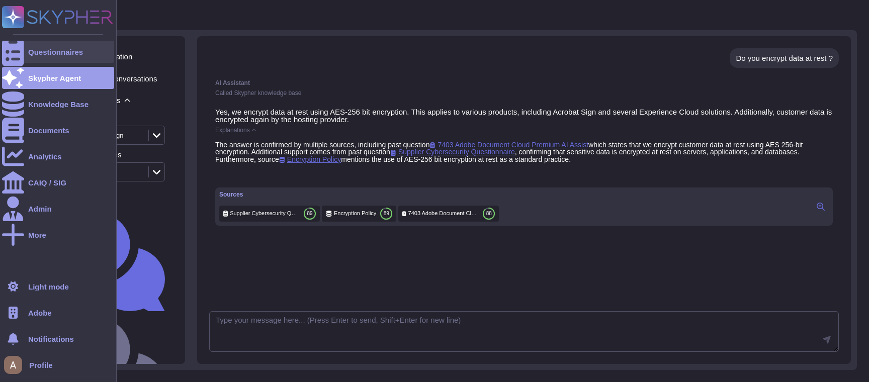
click at [12, 49] on icon at bounding box center [13, 52] width 22 height 30
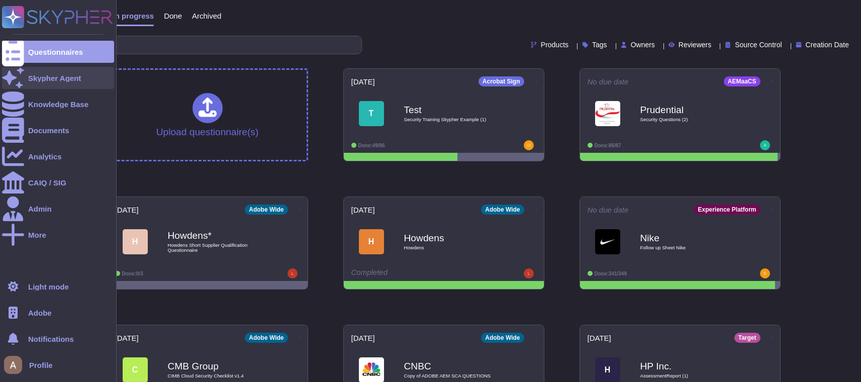
click at [33, 70] on div "Skypher Agent" at bounding box center [58, 78] width 112 height 22
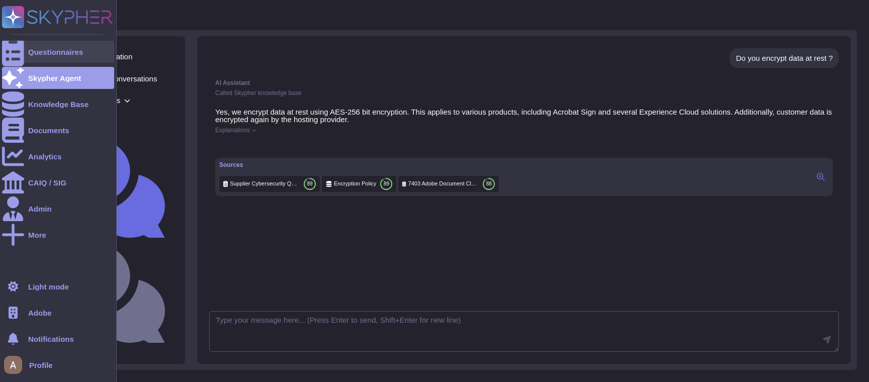
click at [92, 53] on div "Questionnaires" at bounding box center [58, 52] width 112 height 22
